Goal: Task Accomplishment & Management: Complete application form

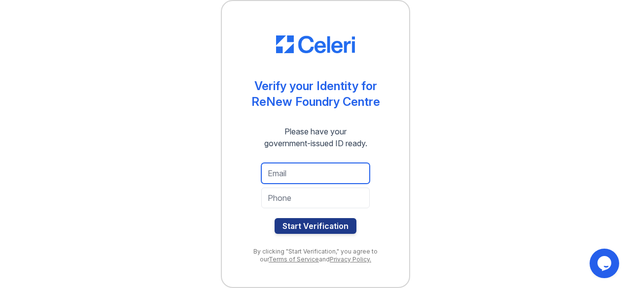
click at [290, 179] on input "email" at bounding box center [315, 173] width 108 height 21
type input "[EMAIL_ADDRESS][DOMAIN_NAME]"
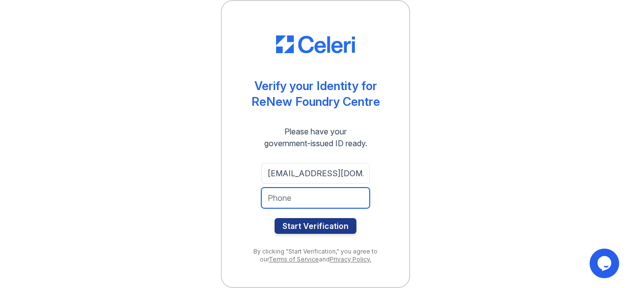
click at [296, 200] on input "tel" at bounding box center [315, 198] width 108 height 21
type input "4438831663"
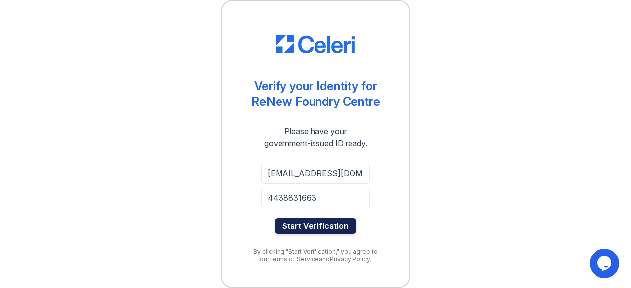
click at [310, 224] on button "Start Verification" at bounding box center [315, 226] width 82 height 16
